Goal: Find specific page/section: Find specific page/section

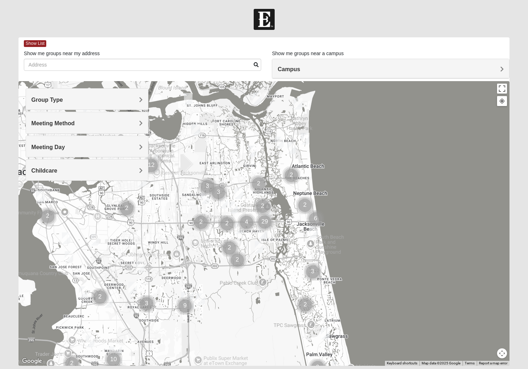
click at [63, 98] on span "Group Type" at bounding box center [47, 100] width 32 height 6
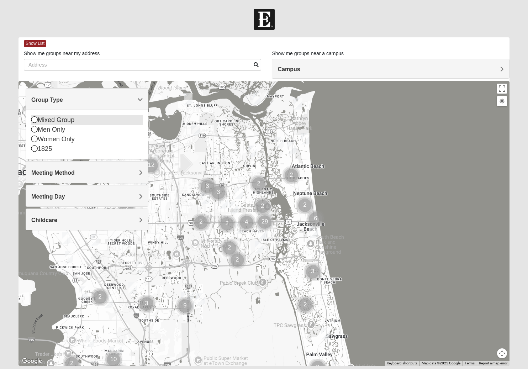
click at [35, 121] on icon at bounding box center [34, 119] width 6 height 6
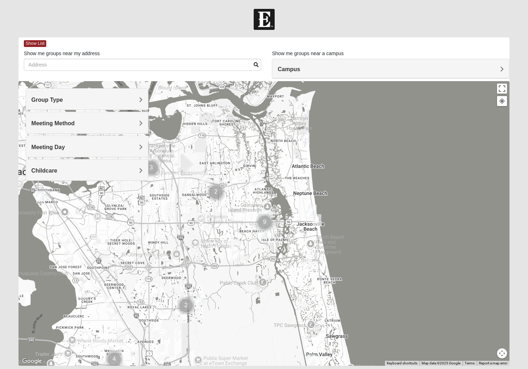
drag, startPoint x: 393, startPoint y: 48, endPoint x: 431, endPoint y: 47, distance: 38.1
click at [431, 47] on div "Show List" at bounding box center [267, 43] width 486 height 12
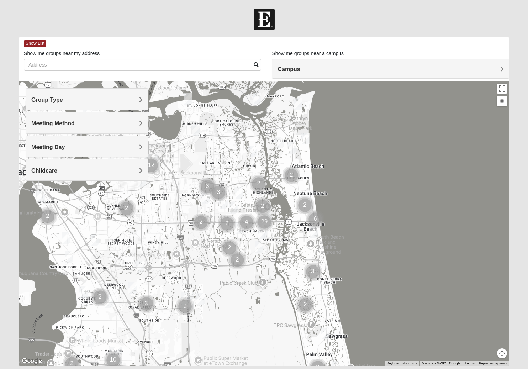
click at [137, 145] on h4 "Meeting Day" at bounding box center [86, 147] width 111 height 7
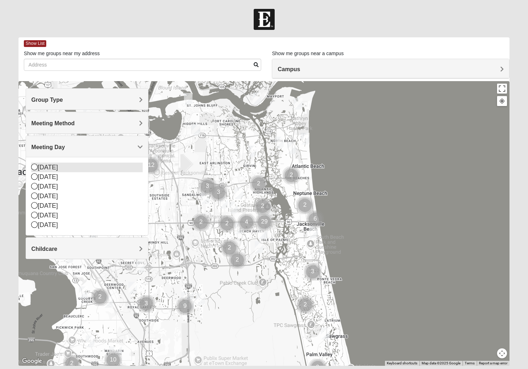
click at [37, 166] on icon at bounding box center [34, 167] width 6 height 6
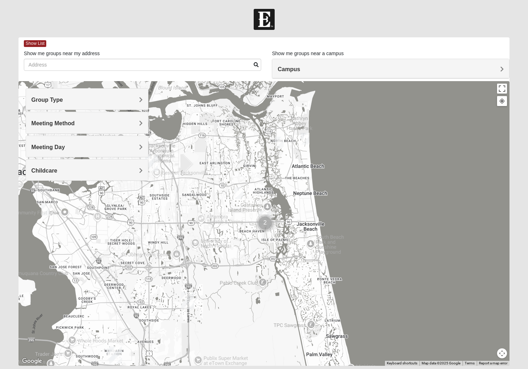
click at [65, 147] on span "Meeting Day" at bounding box center [47, 147] width 33 height 6
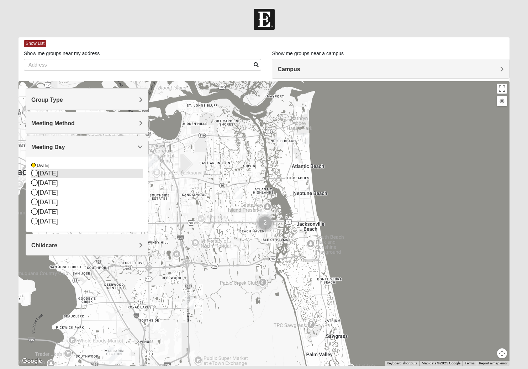
click at [34, 173] on icon at bounding box center [34, 173] width 6 height 6
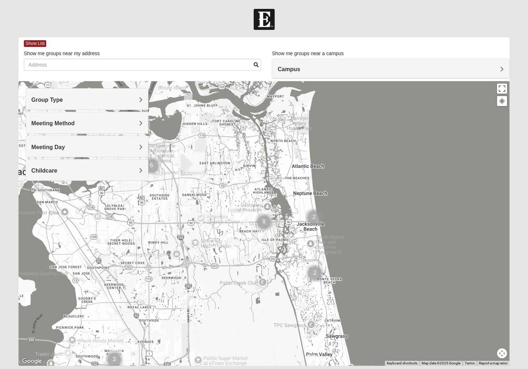
click at [139, 146] on h4 "Meeting Day" at bounding box center [86, 147] width 111 height 7
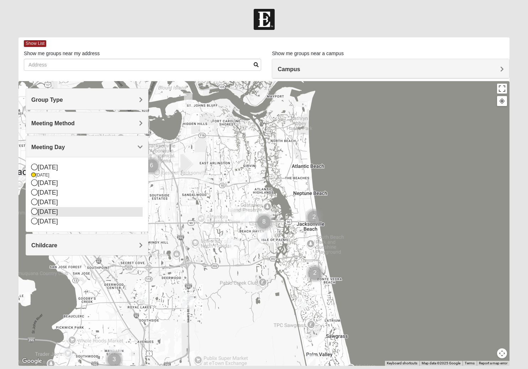
click at [32, 212] on icon at bounding box center [34, 211] width 6 height 6
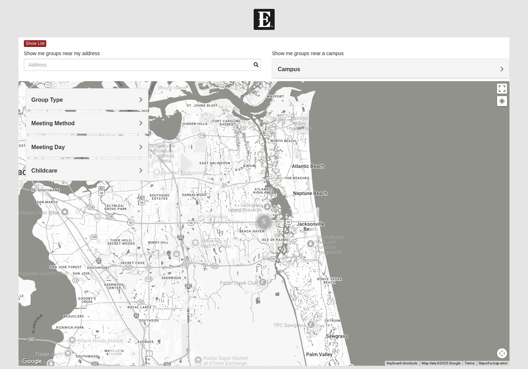
click at [139, 99] on h4 "Group Type" at bounding box center [86, 99] width 111 height 7
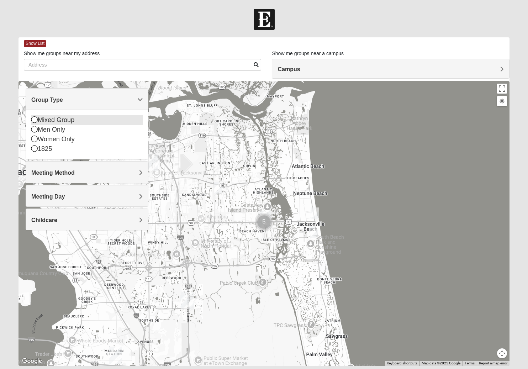
click at [35, 117] on icon at bounding box center [34, 119] width 6 height 6
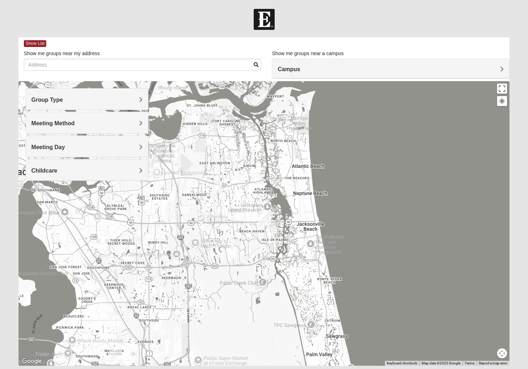
click at [300, 67] on span "Campus" at bounding box center [289, 69] width 22 height 6
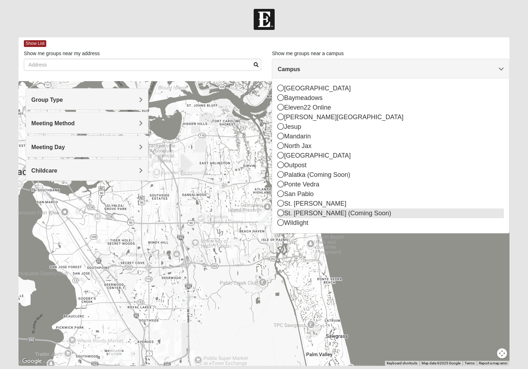
click at [280, 213] on icon at bounding box center [281, 213] width 6 height 6
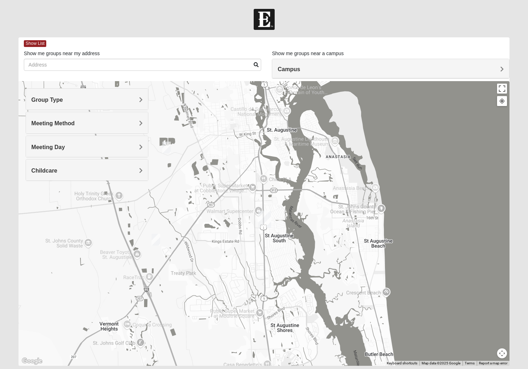
click at [268, 220] on img "St. Augustine (Coming Soon)" at bounding box center [264, 219] width 13 height 17
